Goal: Transaction & Acquisition: Purchase product/service

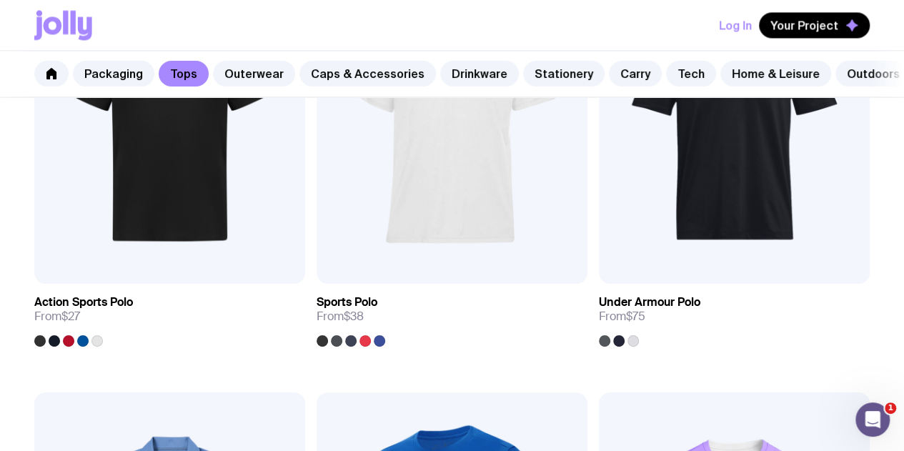
scroll to position [1281, 0]
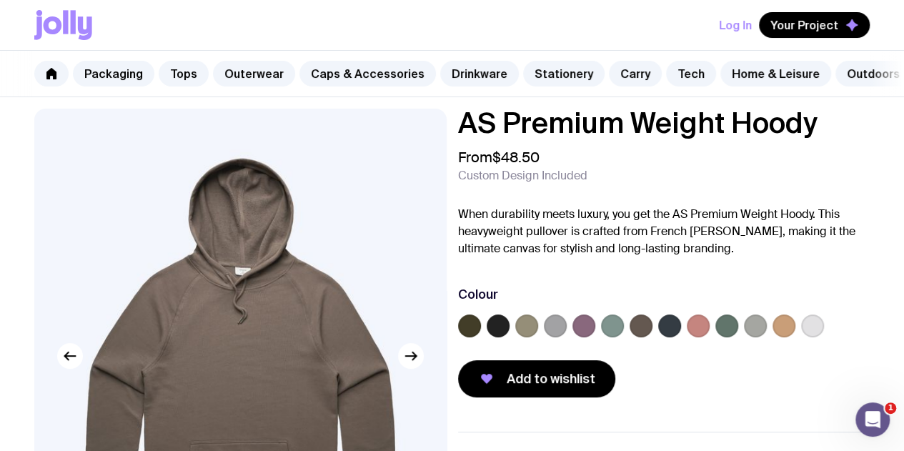
scroll to position [274, 0]
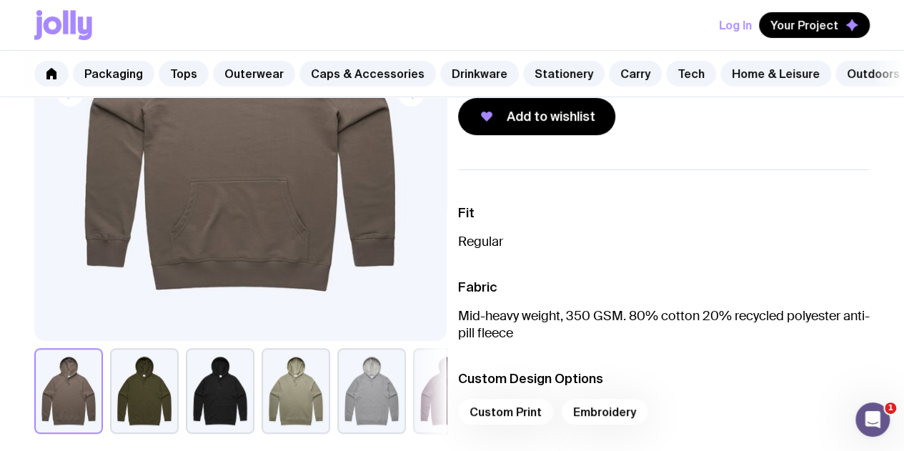
click at [237, 405] on button "button" at bounding box center [220, 391] width 69 height 86
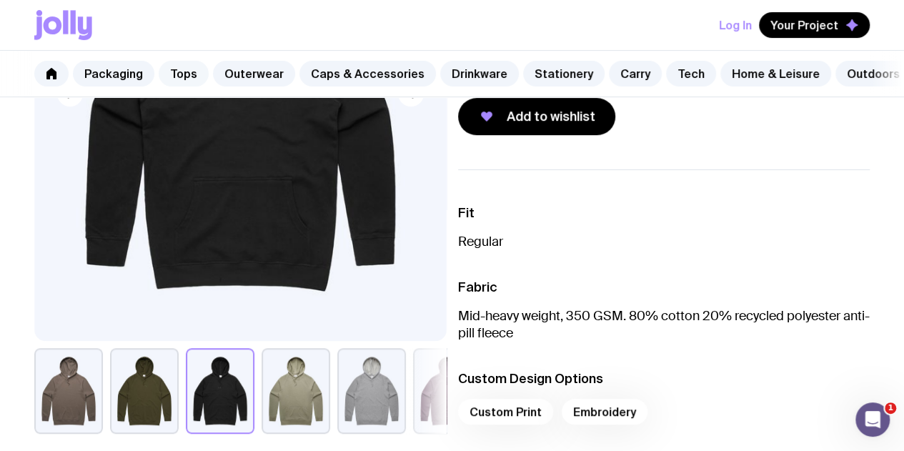
click at [203, 69] on div "Packaging Tops Outerwear Caps & Accessories Drinkware Stationery Carry Tech Hom…" at bounding box center [452, 74] width 904 height 46
click at [219, 71] on link "Outerwear" at bounding box center [254, 74] width 82 height 26
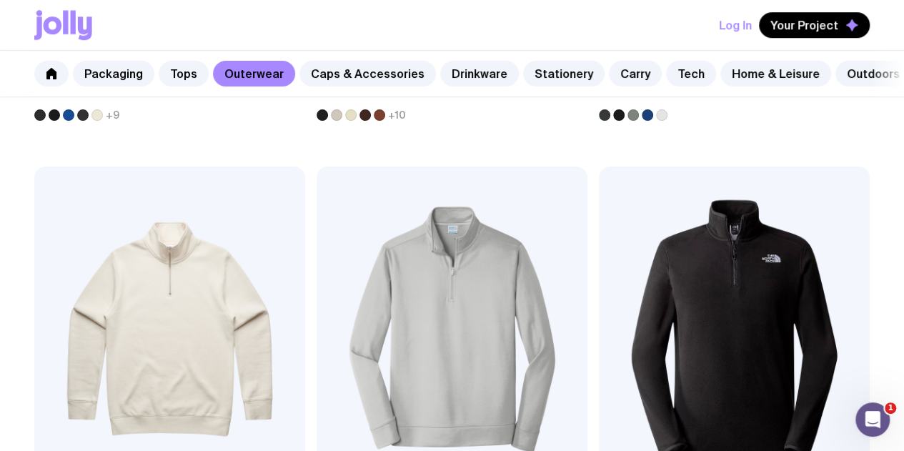
scroll to position [640, 0]
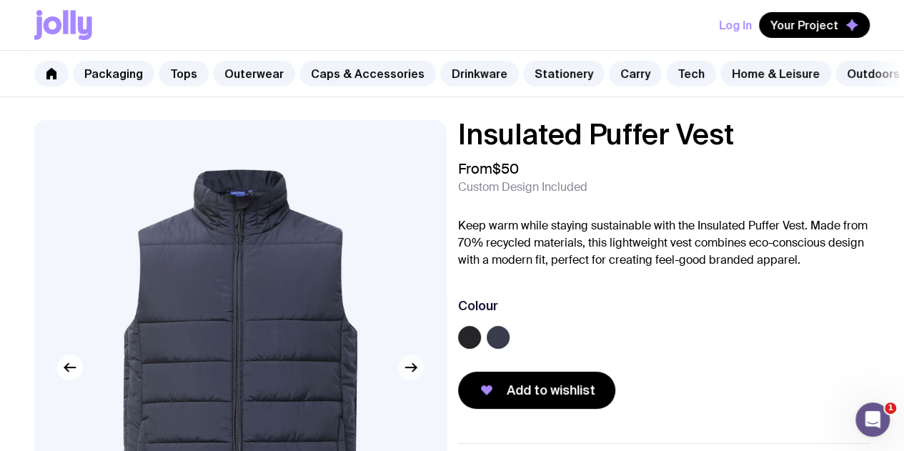
click at [417, 376] on icon "button" at bounding box center [410, 367] width 17 height 17
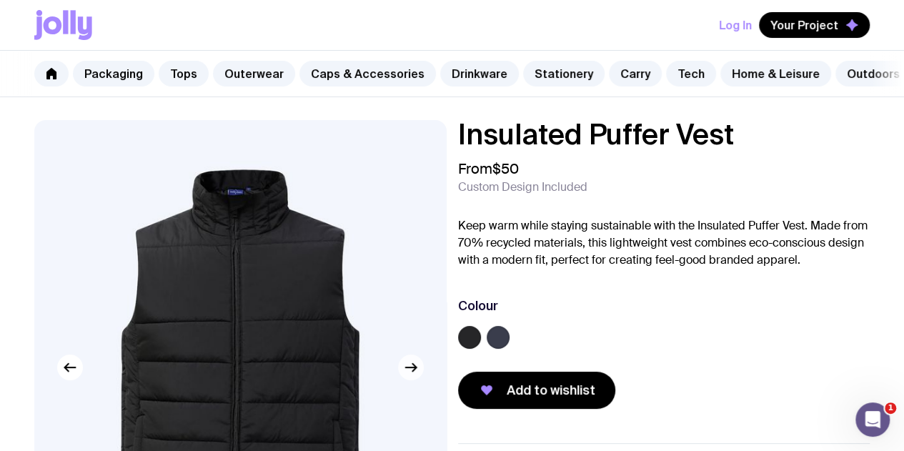
click at [417, 376] on icon "button" at bounding box center [410, 367] width 17 height 17
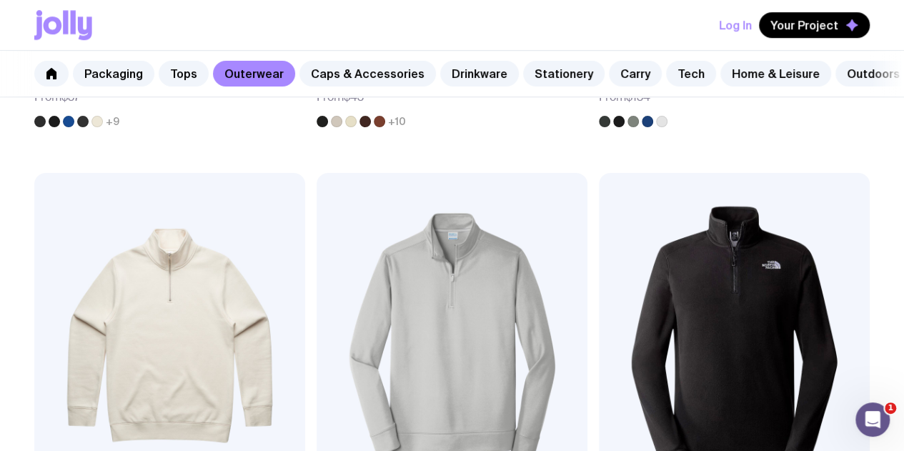
scroll to position [634, 0]
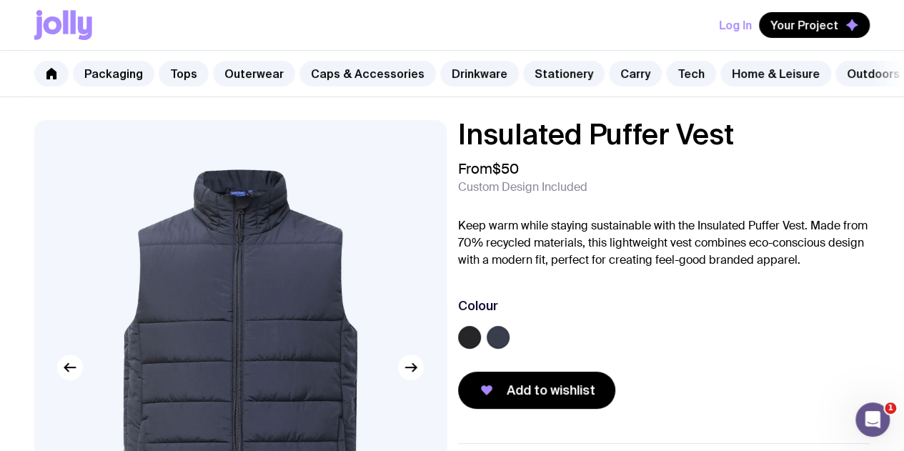
click at [888, 134] on div "Insulated Puffer Vest From $50 Custom Design Included Keep warm while staying s…" at bounding box center [452, 414] width 904 height 588
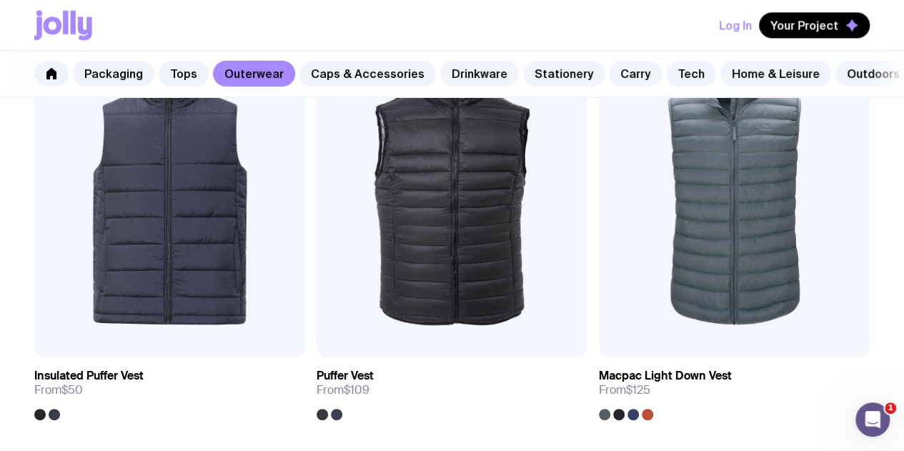
scroll to position [1180, 0]
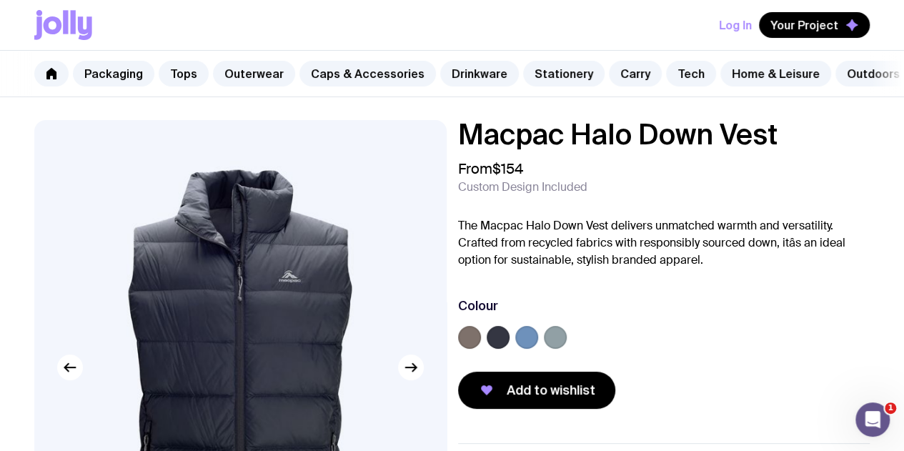
click at [510, 337] on label at bounding box center [498, 337] width 23 height 23
click at [0, 0] on input "radio" at bounding box center [0, 0] width 0 height 0
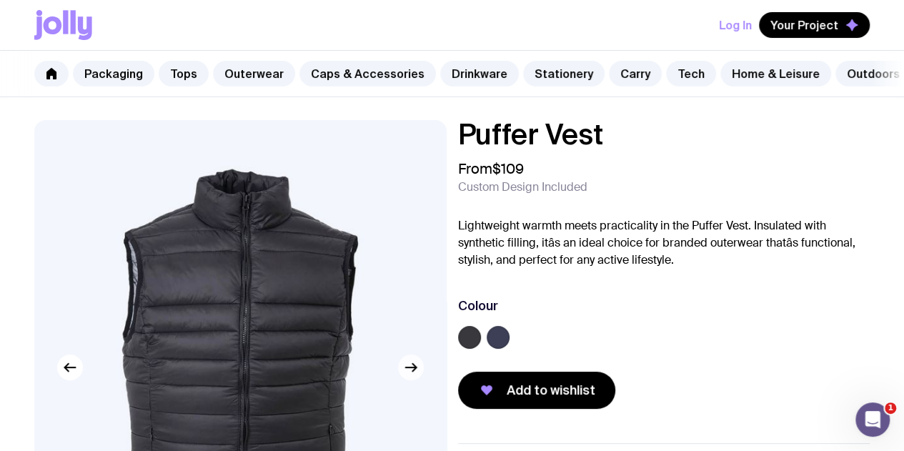
click at [415, 376] on icon "button" at bounding box center [410, 367] width 17 height 17
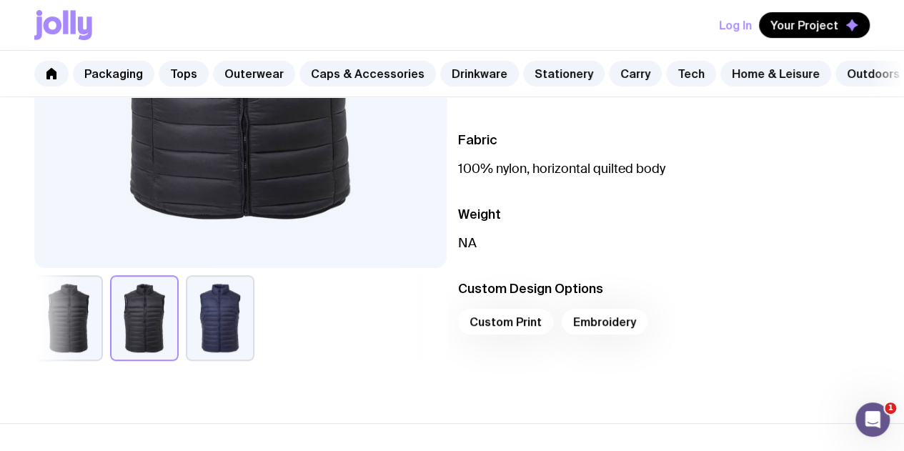
scroll to position [346, 0]
